Goal: Answer question/provide support: Share knowledge or assist other users

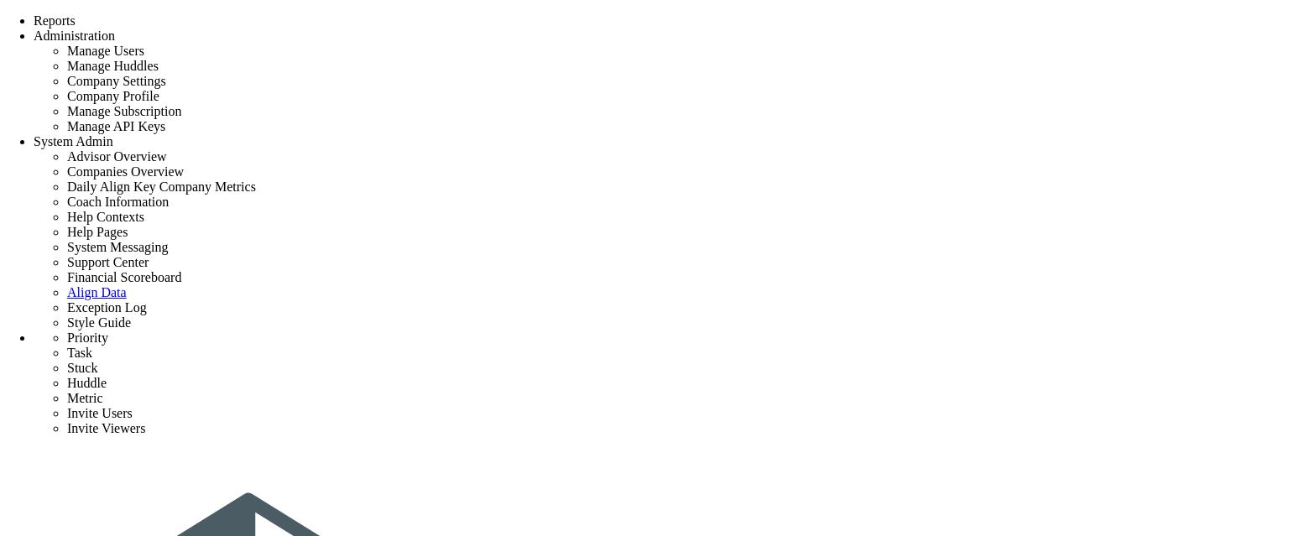
click at [113, 134] on span "System Admin" at bounding box center [74, 141] width 80 height 14
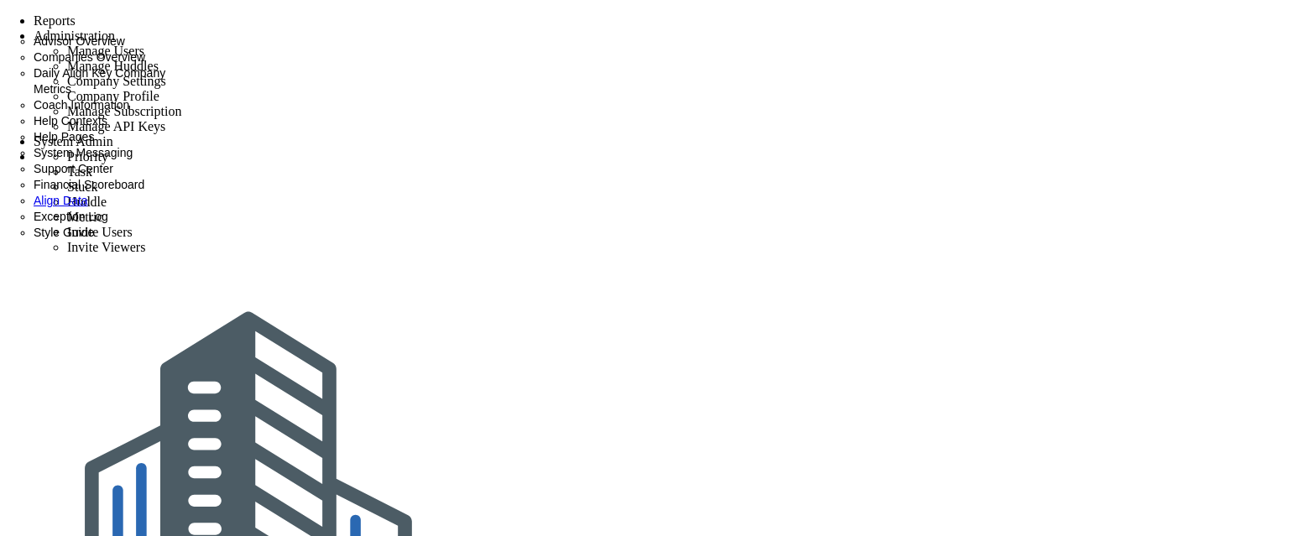
click at [129, 112] on span "Coach Information" at bounding box center [82, 104] width 96 height 13
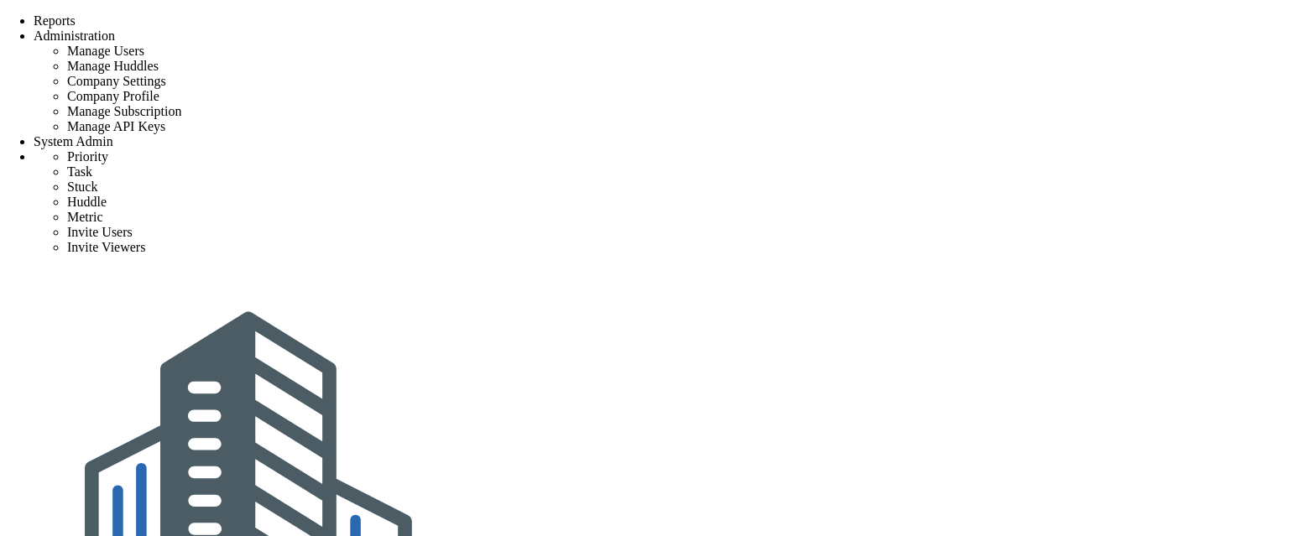
type input "r"
type input "er"
